Goal: Task Accomplishment & Management: Manage account settings

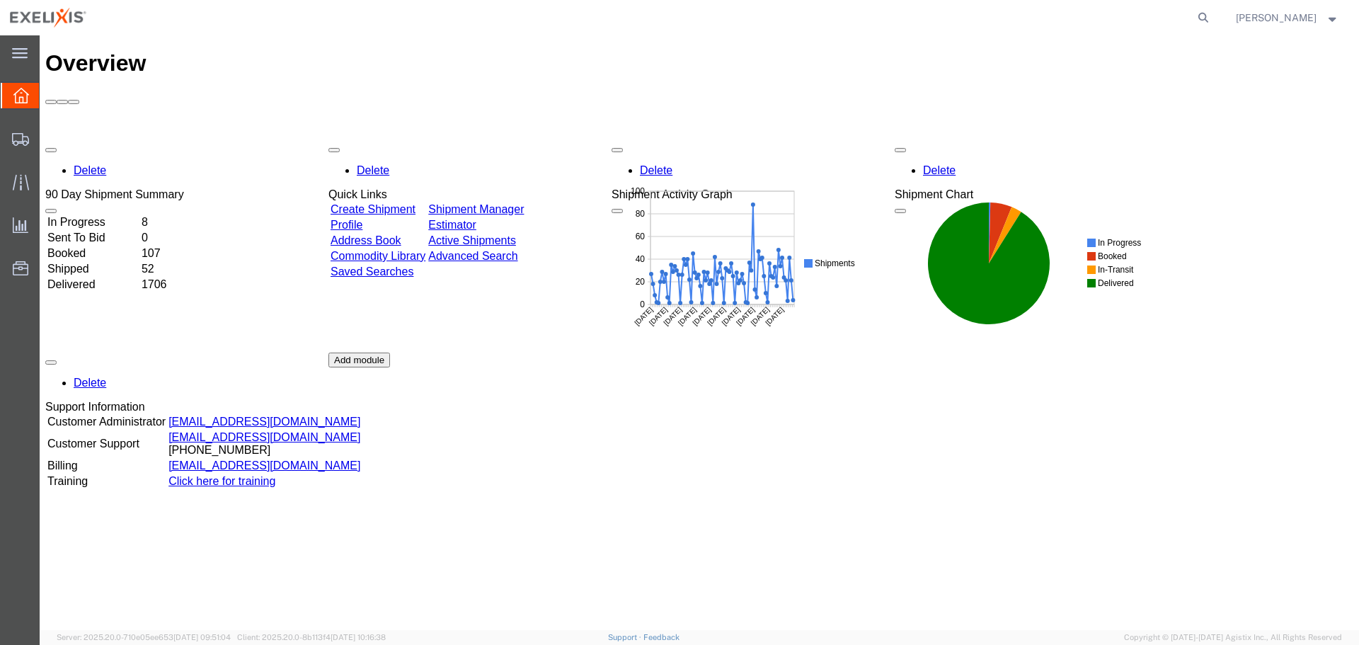
click at [1198, 17] on agx-global-search at bounding box center [988, 17] width 453 height 35
click at [1212, 14] on icon at bounding box center [1203, 18] width 20 height 20
click at [995, 22] on input "search" at bounding box center [978, 18] width 430 height 34
paste input "251433542CL"
type input "251433542CL"
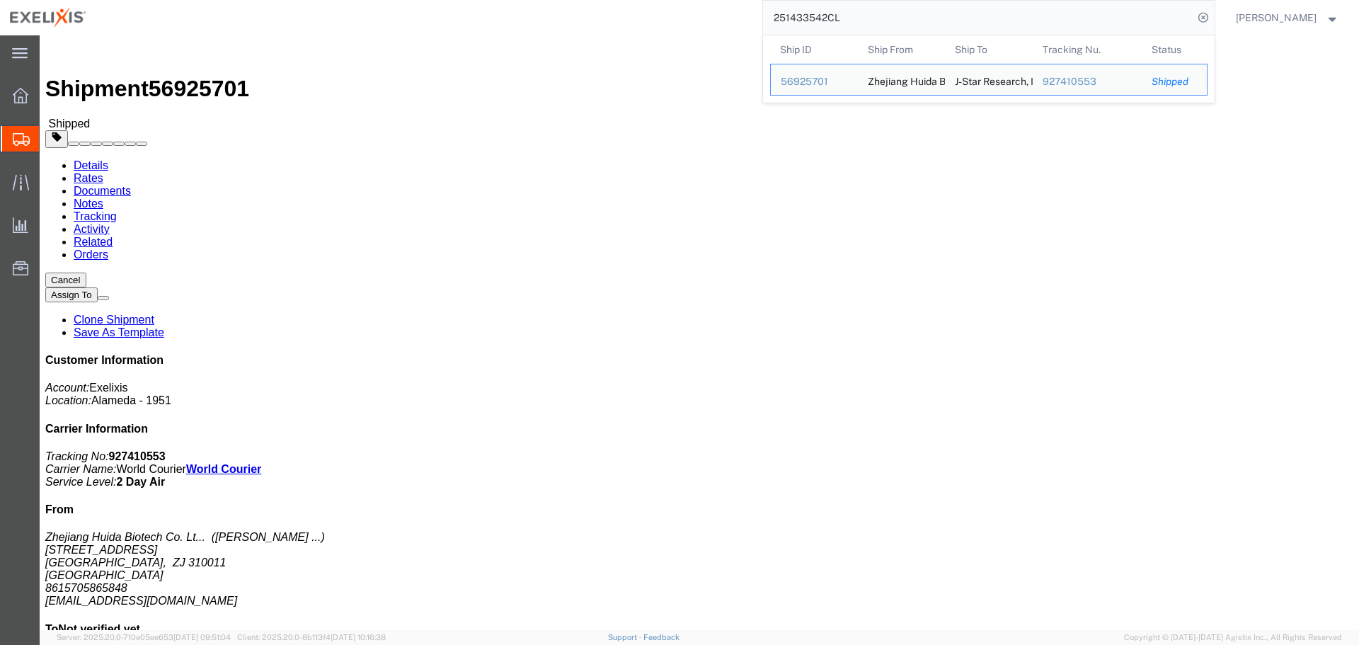
click div "Leg 1 - Air Departure Port: SHA Arrival Port: EWR"
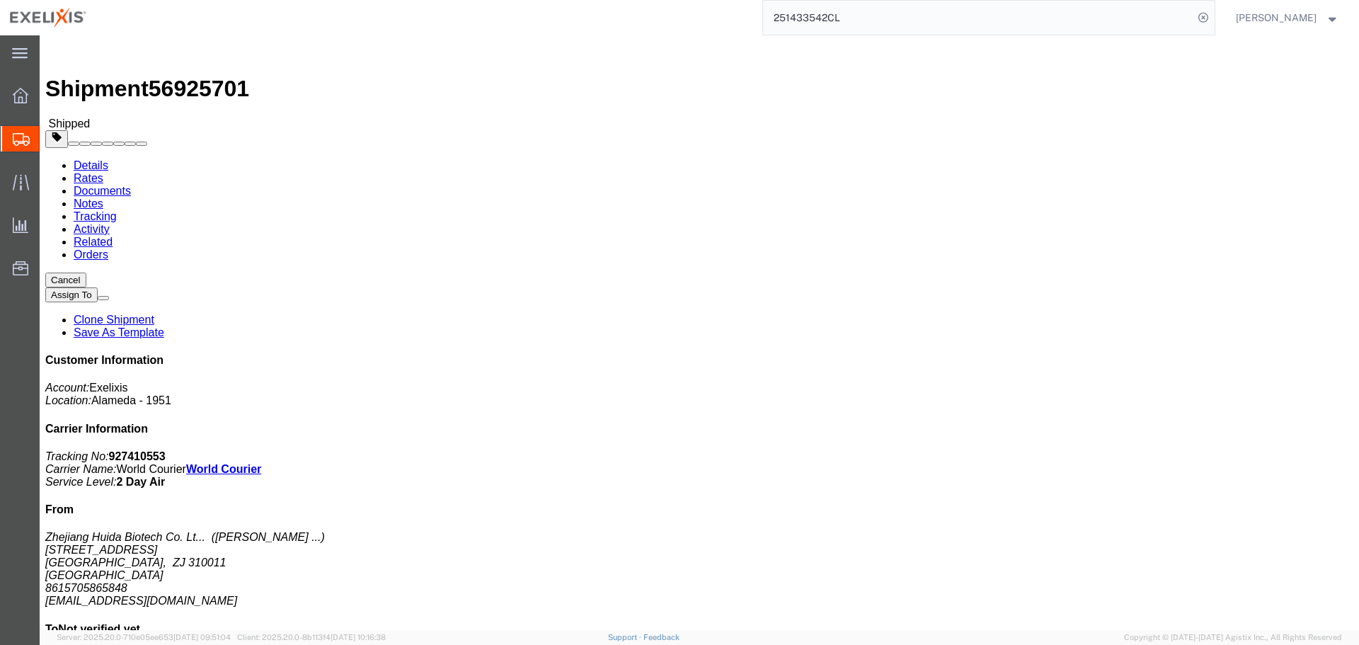
click span "button"
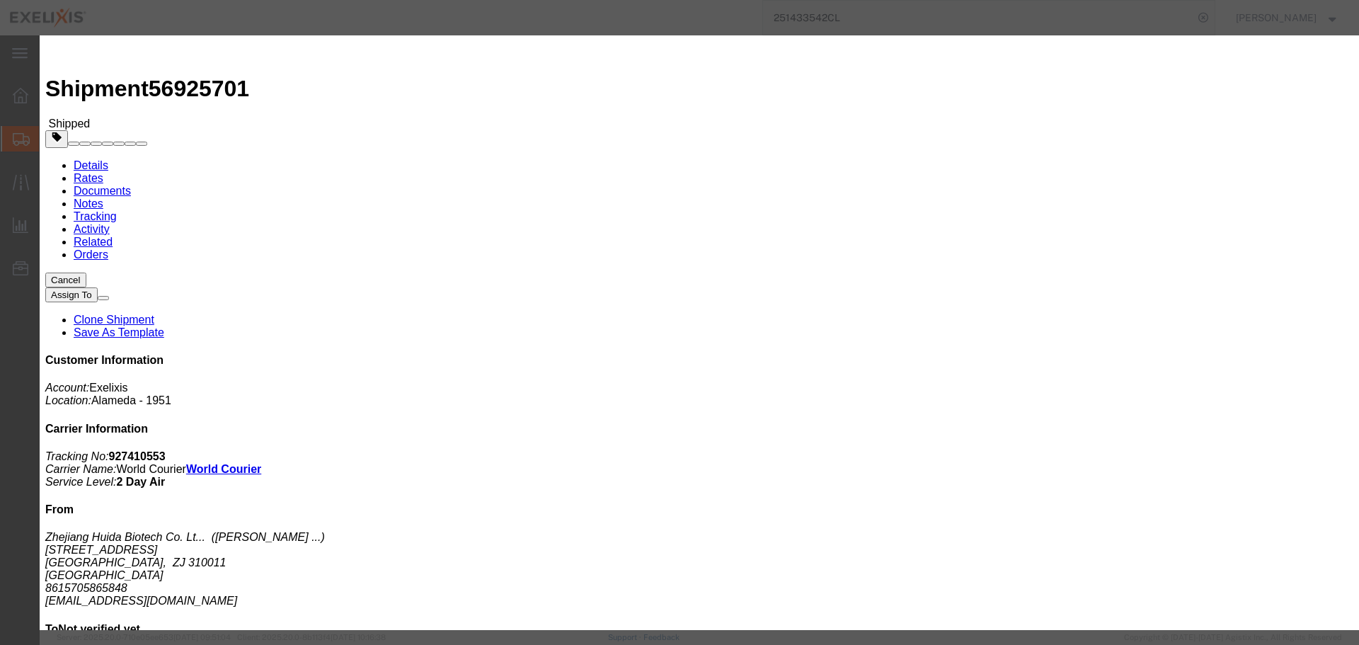
click select "Select Account Type Activity ID Airline Appointment Number ASN Batch Request # …"
select select "BOL"
click select "Select Account Type Activity ID Airline Appointment Number ASN Batch Request # …"
paste input "927410553"
type input "927410553"
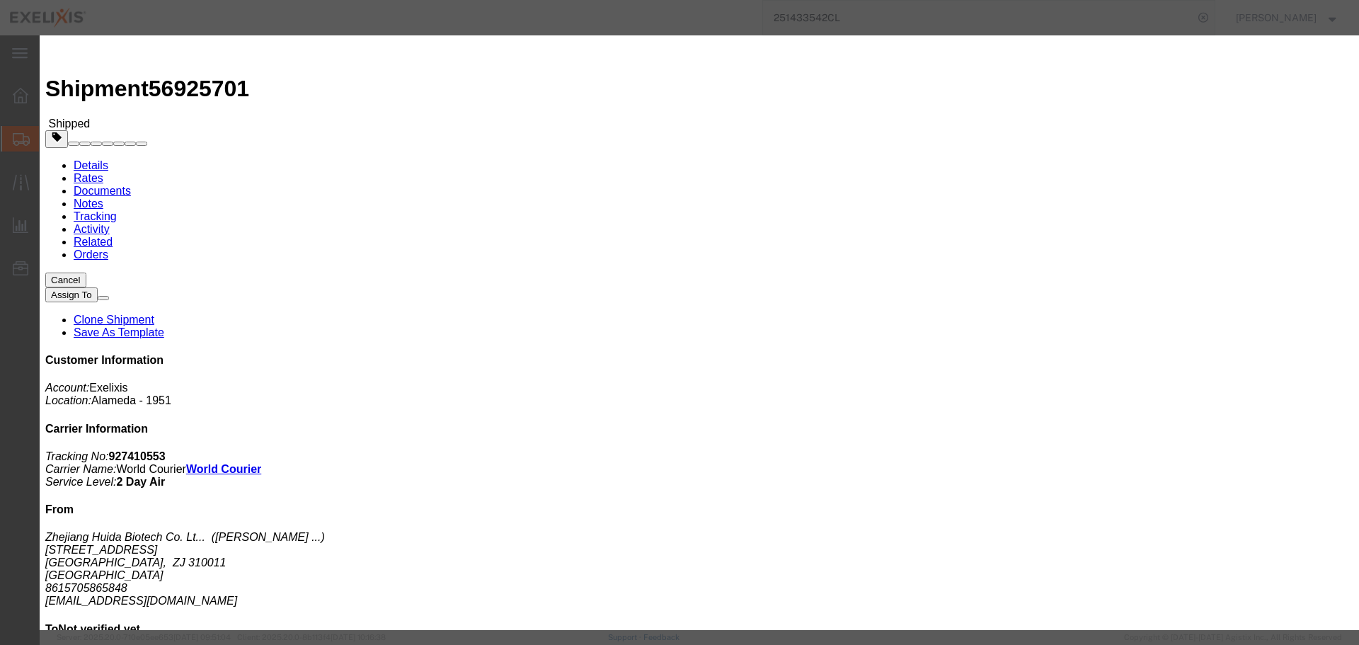
click button "Add another reference"
click select "Select Account Type Activity ID Airline Appointment Number ASN Batch Request # …"
select select "ACTYP"
click select "Select Account Type Activity ID Airline Appointment Number ASN Batch Request # …"
click input "text"
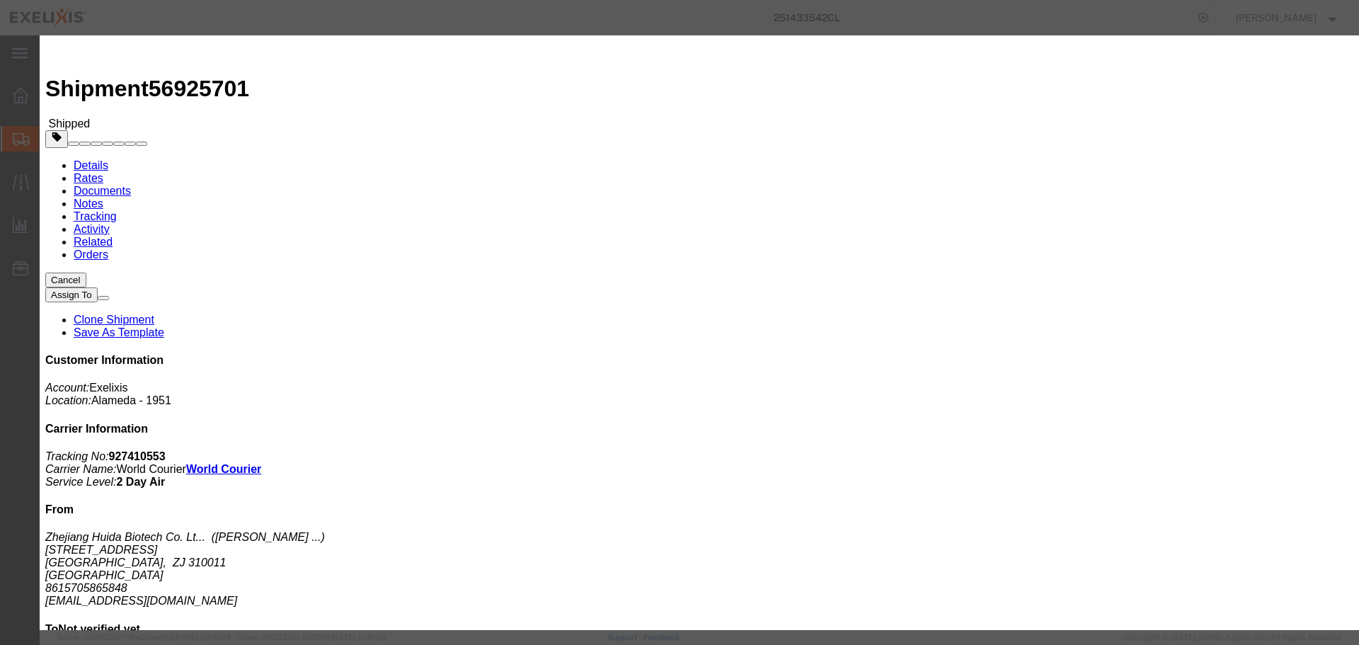
type input "SAF-Other"
click button "Add another reference"
click select "Select Account Type Activity ID Airline Appointment Number ASN Batch Request # …"
select select "DEPT"
click select "Select Account Type Activity ID Airline Appointment Number ASN Batch Request # …"
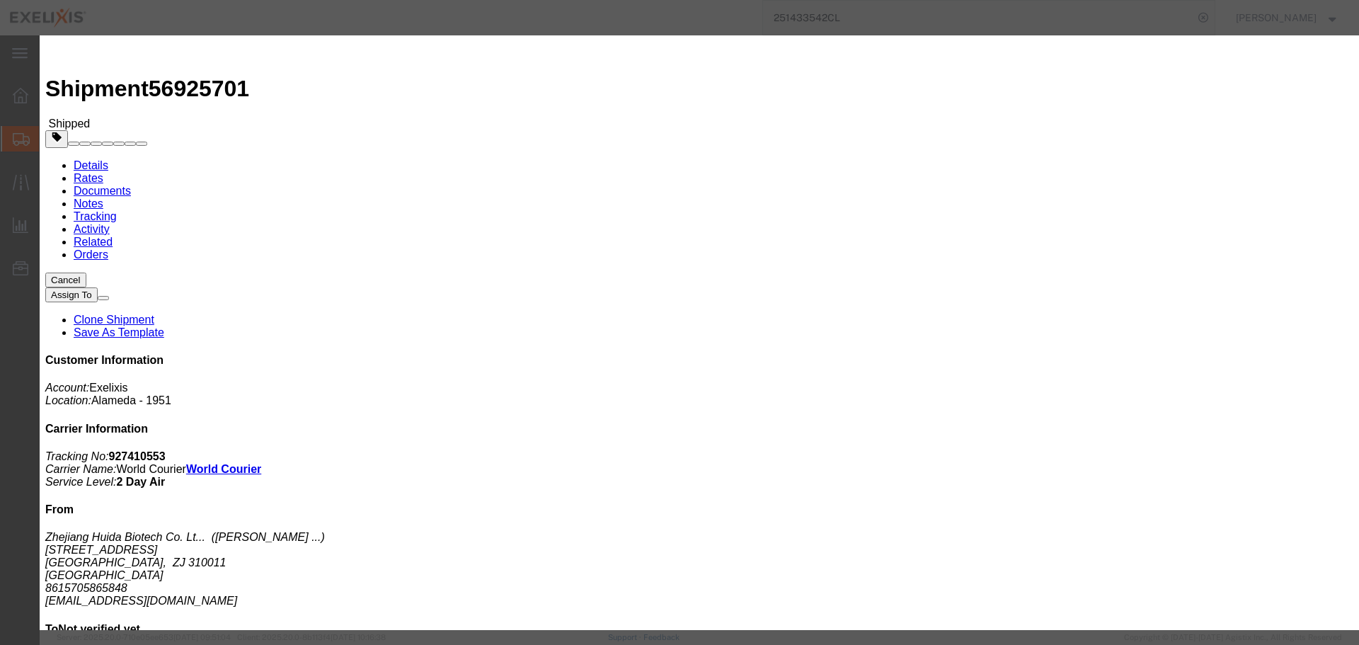
click input "text"
type input "Biologics"
click button "Add another reference"
click select "Select Account Type Activity ID Airline Appointment Number ASN Batch Request # …"
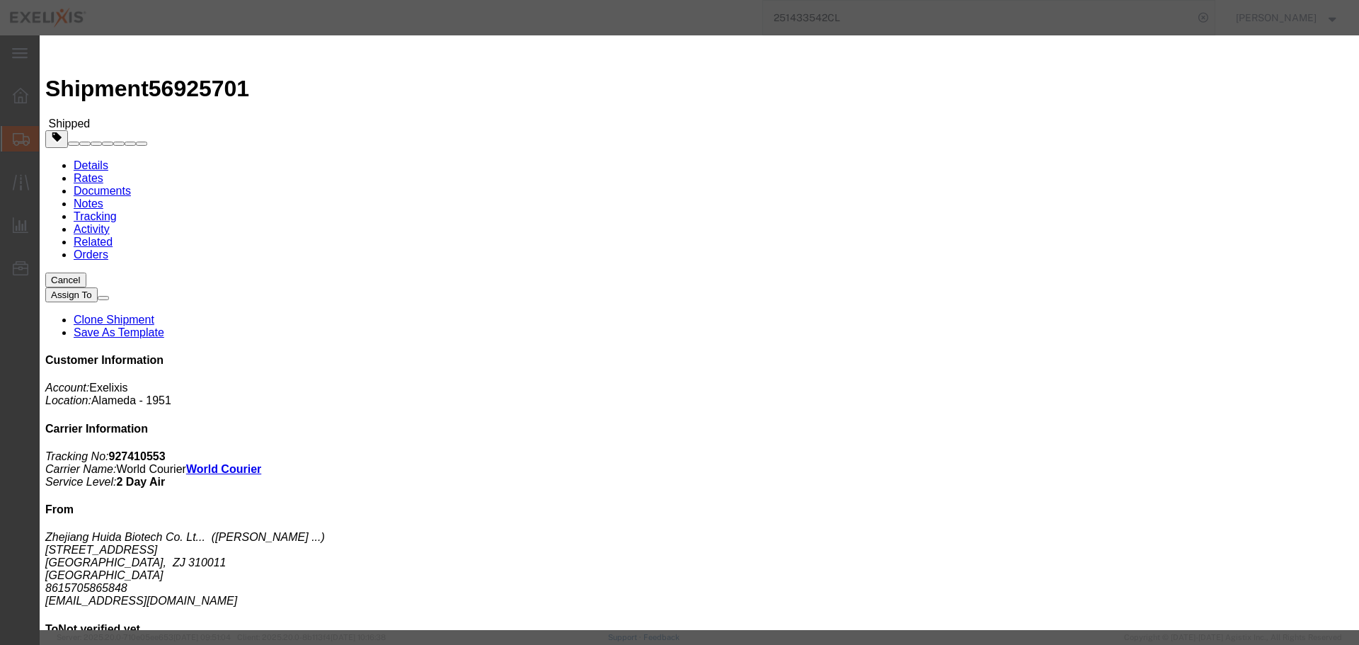
click select "Select Account Type Activity ID Airline Appointment Number ASN Batch Request # …"
select select "PROJ"
click select "Select Account Type Activity ID Airline Appointment Number ASN Batch Request # …"
click div "Select Account Type Activity ID Airline Appointment Number ASN Batch Request # …"
click input "text"
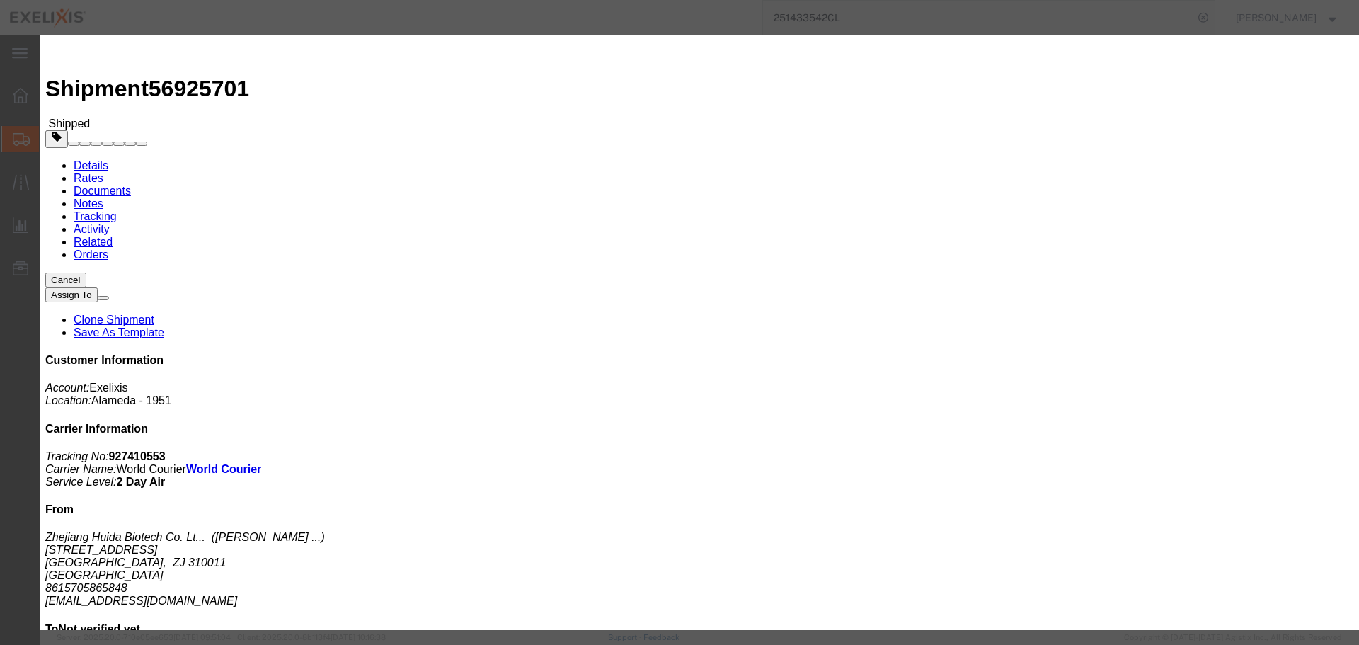
type input "XB371"
click button "Add another reference"
click select "Select Account Type Activity ID Airline Appointment Number ASN Batch Request # …"
select select "LOT"
click select "Select Account Type Activity ID Airline Appointment Number ASN Batch Request # …"
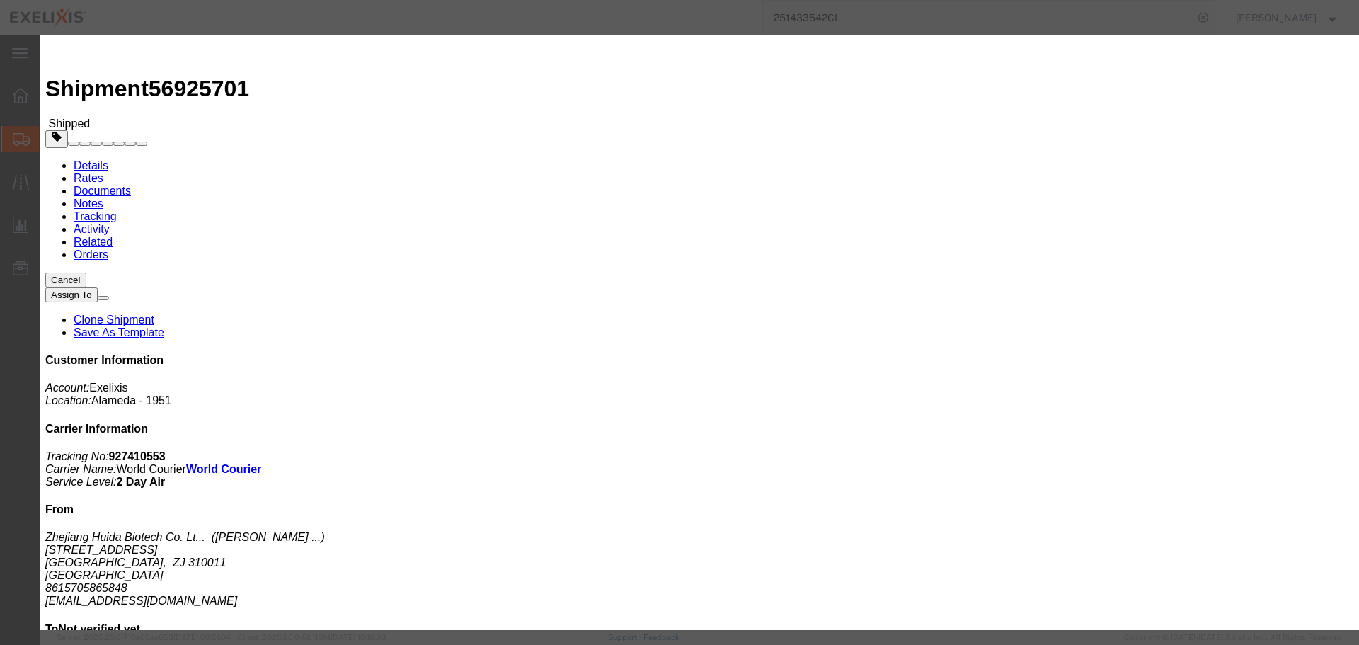
drag, startPoint x: 710, startPoint y: 253, endPoint x: 709, endPoint y: 243, distance: 10.0
click div "Select Account Type Activity ID Airline Appointment Number ASN Batch Request # …"
click input "text"
paste input "KY23503-20240801"
type input "KY23503-20240801"
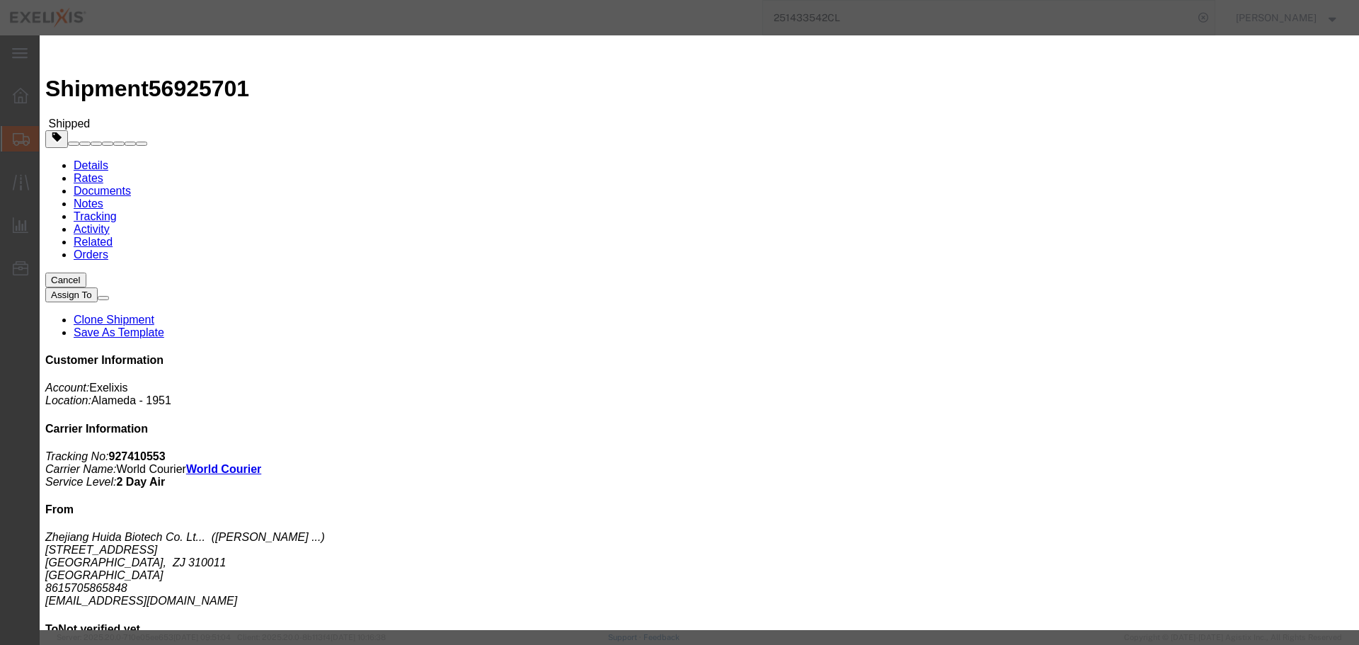
click button "Save"
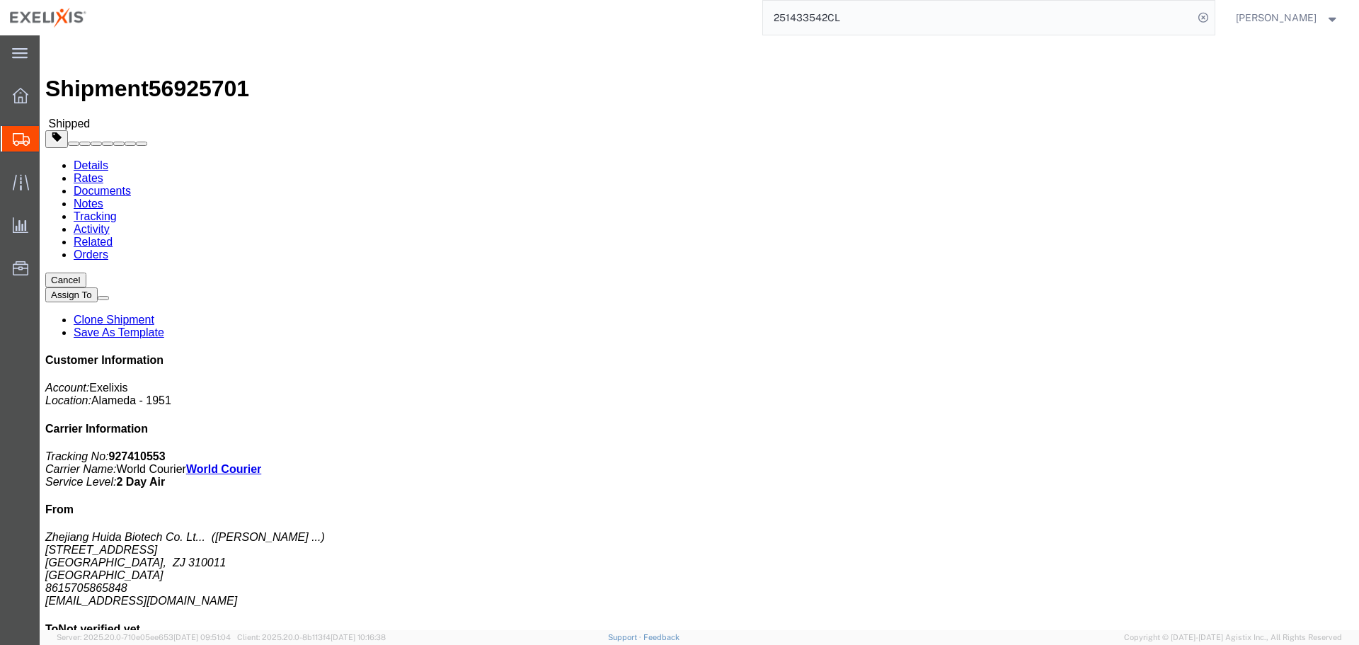
click div "Leg 1 - Air Departure Port: SHA Arrival Port: EWR"
click at [777, 19] on input "251433542CL" at bounding box center [978, 18] width 430 height 34
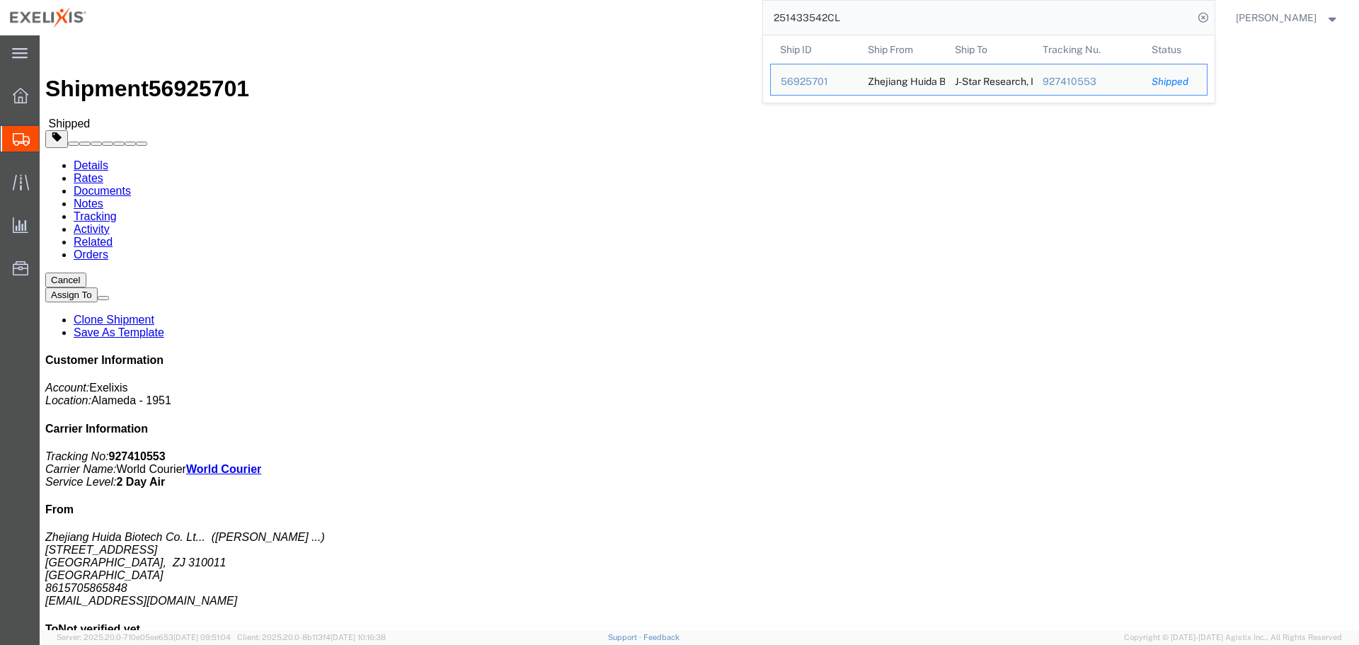
click at [799, 16] on input "251433542CL" at bounding box center [978, 18] width 430 height 34
paste input "29043"
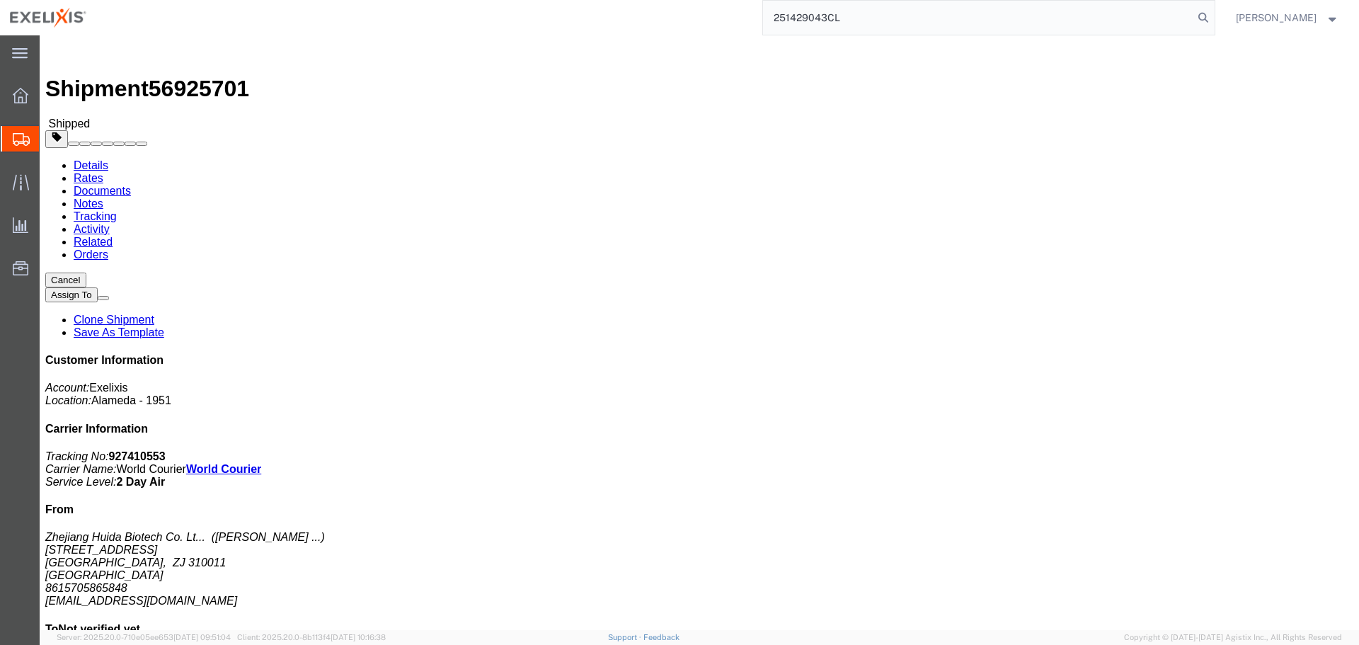
type input "251429043CL"
